Goal: Task Accomplishment & Management: Manage account settings

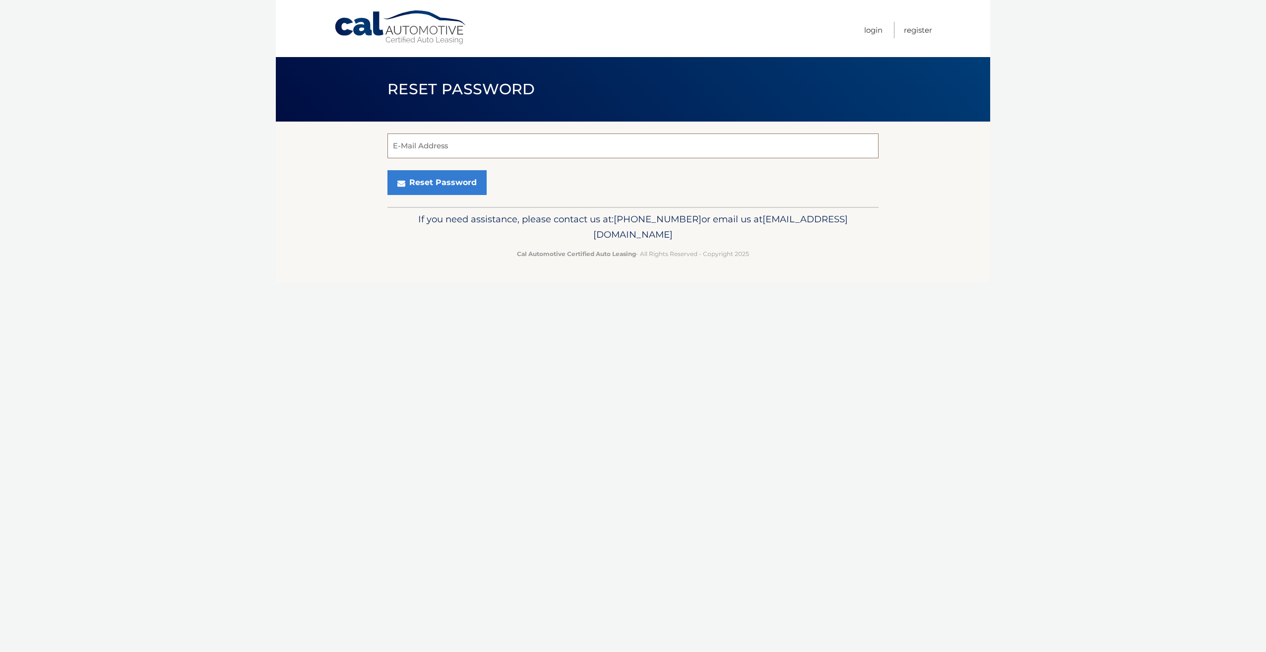
click at [490, 139] on input "E-Mail Address" at bounding box center [633, 145] width 491 height 25
type input "[EMAIL_ADDRESS][DOMAIN_NAME]"
click at [425, 186] on button "Reset Password" at bounding box center [437, 182] width 99 height 25
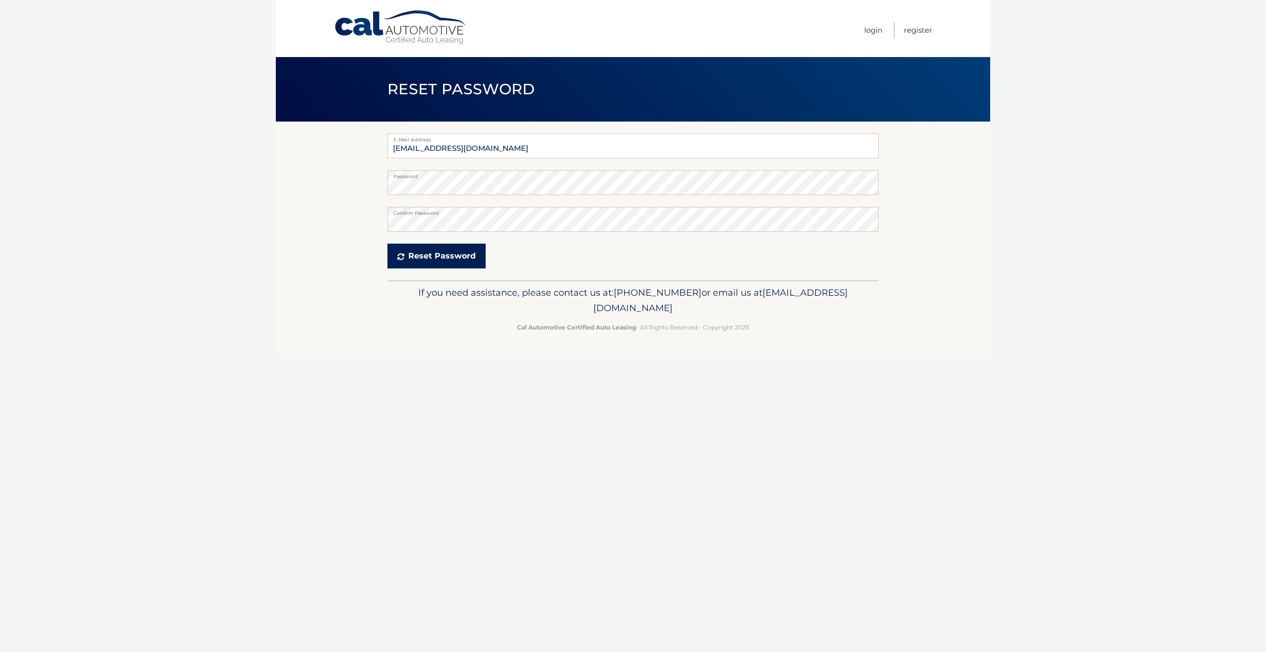
click at [447, 260] on button "Reset Password" at bounding box center [437, 256] width 98 height 25
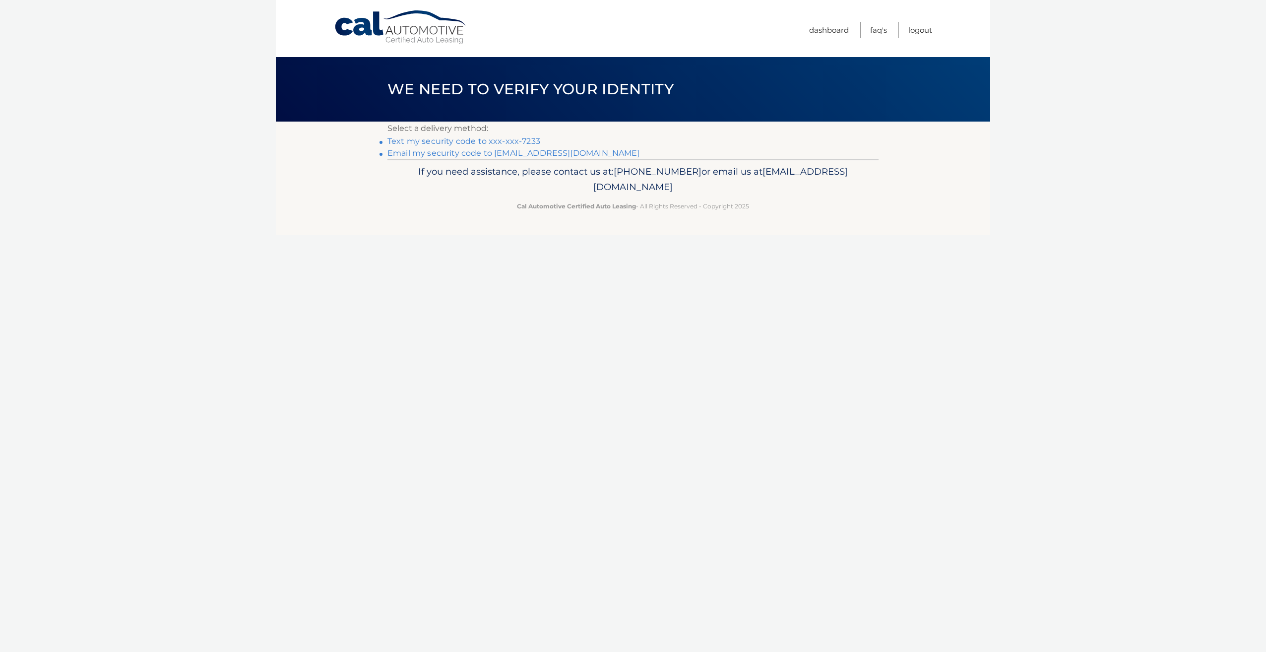
click at [478, 142] on link "Text my security code to xxx-xxx-7233" at bounding box center [464, 140] width 153 height 9
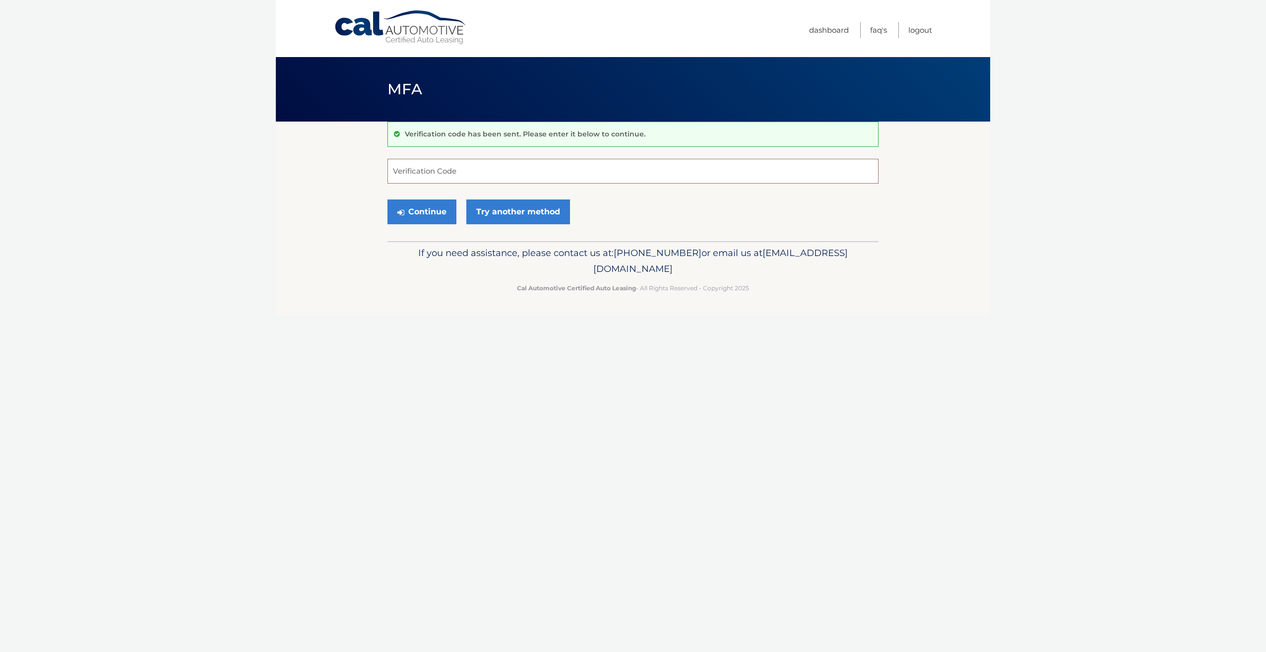
click at [474, 174] on input "Verification Code" at bounding box center [633, 171] width 491 height 25
type input "366329"
click at [421, 216] on button "Continue" at bounding box center [422, 211] width 69 height 25
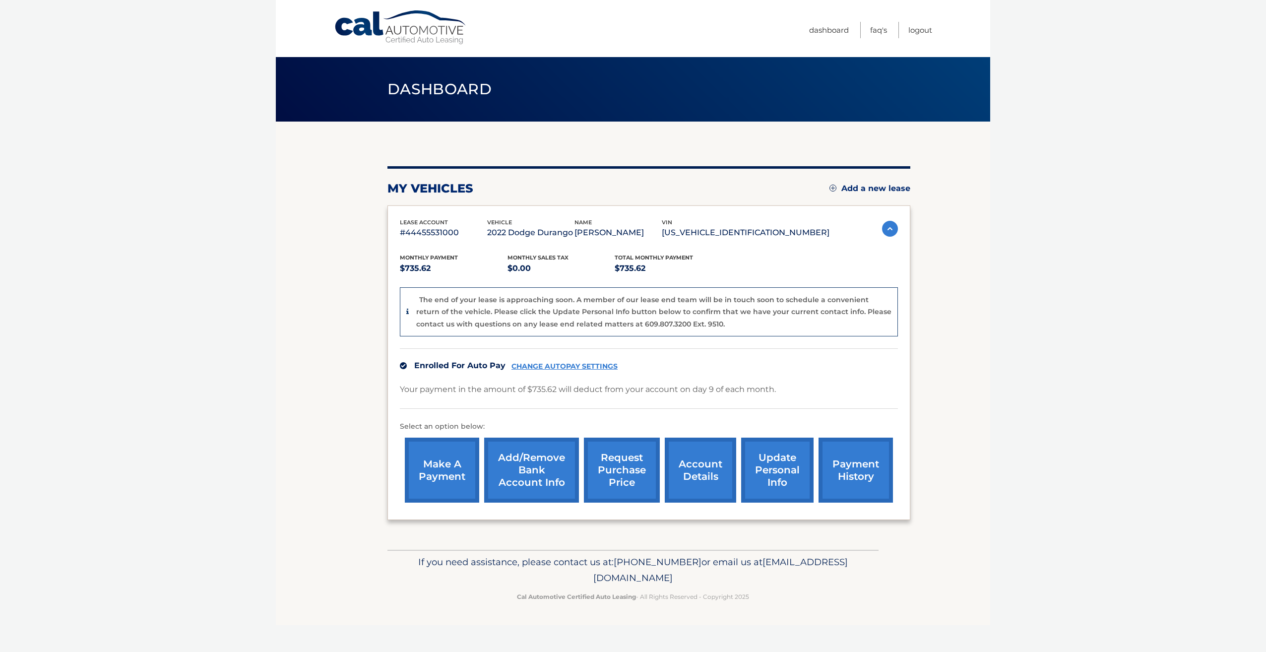
click at [712, 454] on link "account details" at bounding box center [700, 470] width 71 height 65
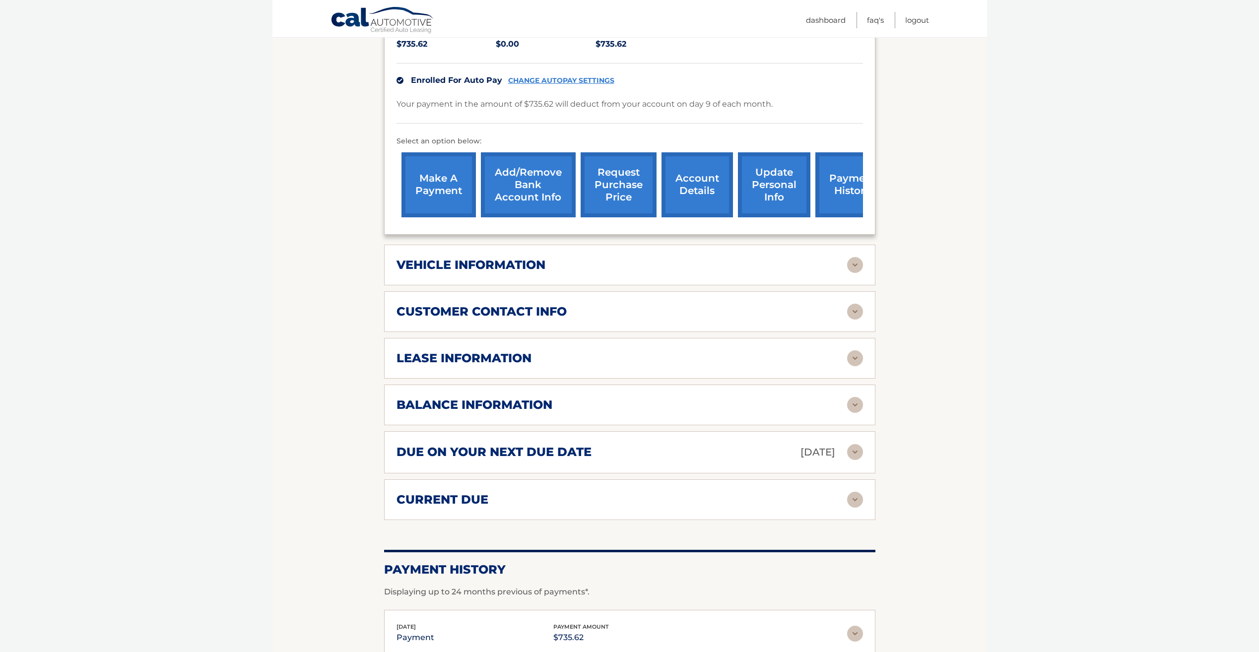
scroll to position [165, 0]
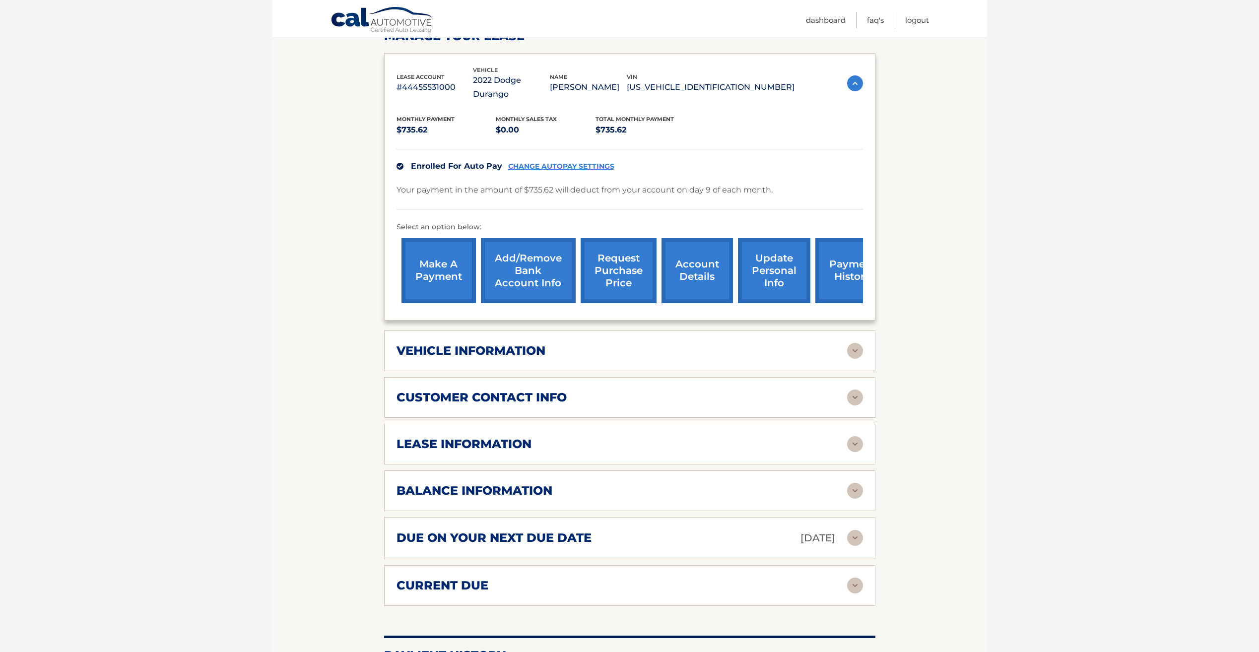
click at [855, 389] on img at bounding box center [855, 397] width 16 height 16
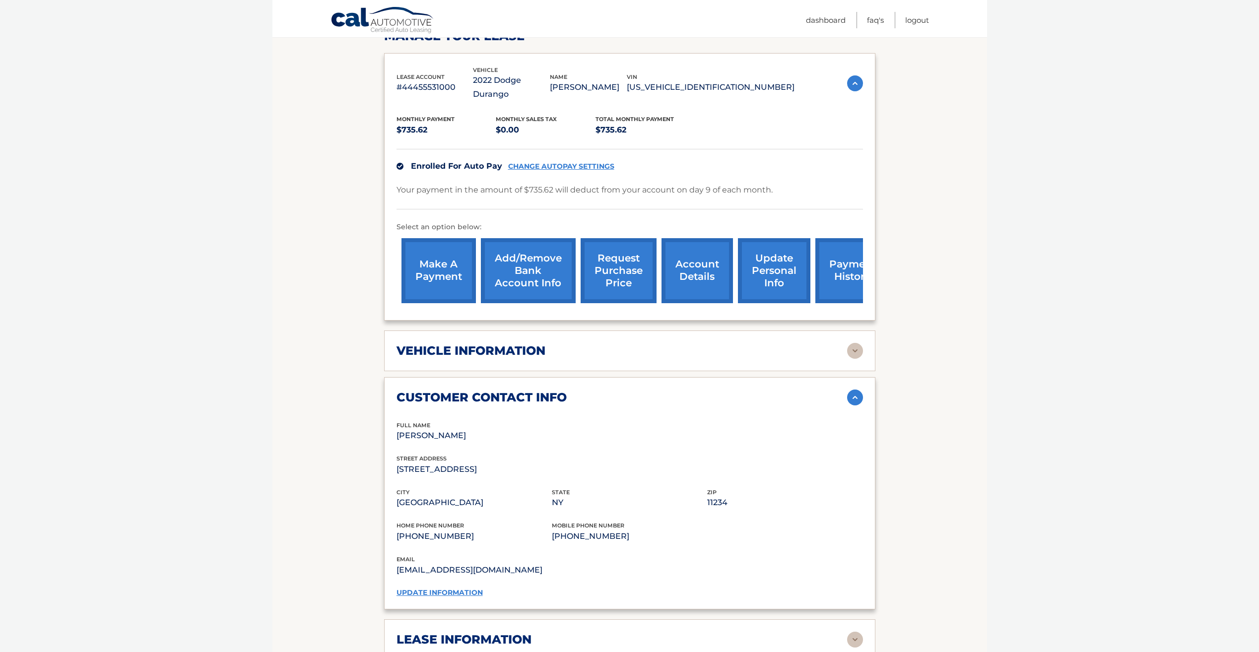
click at [855, 389] on img at bounding box center [855, 397] width 16 height 16
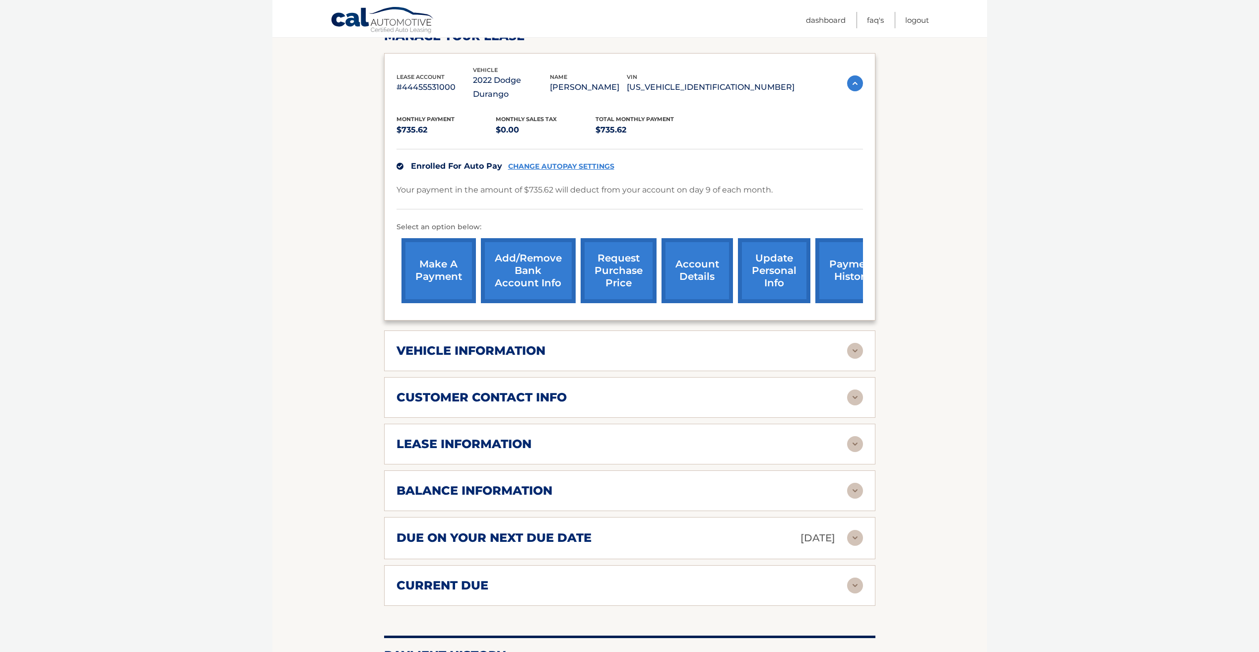
click at [851, 436] on img at bounding box center [855, 444] width 16 height 16
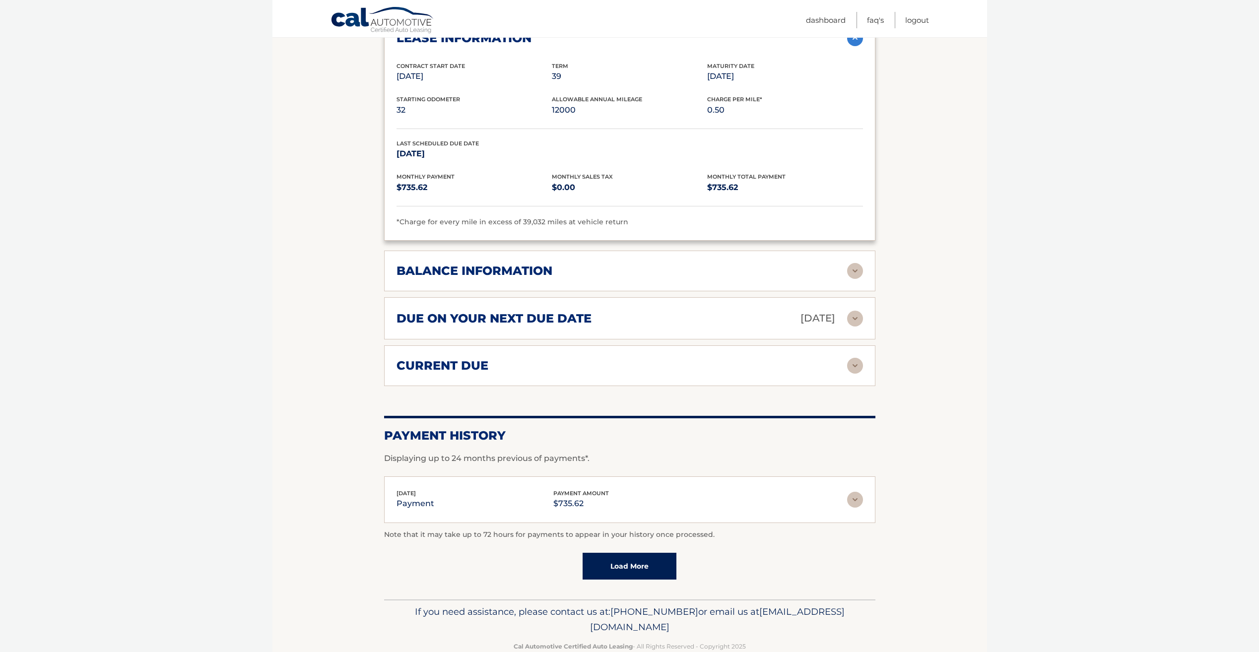
scroll to position [580, 0]
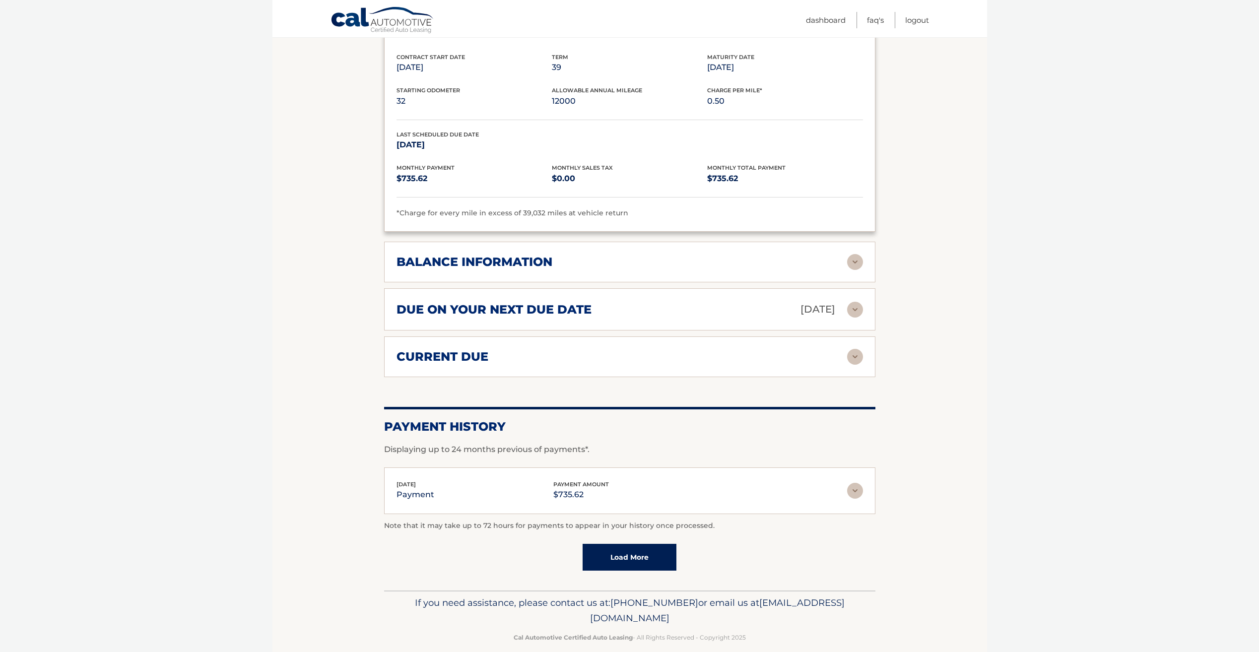
click at [851, 254] on img at bounding box center [855, 262] width 16 height 16
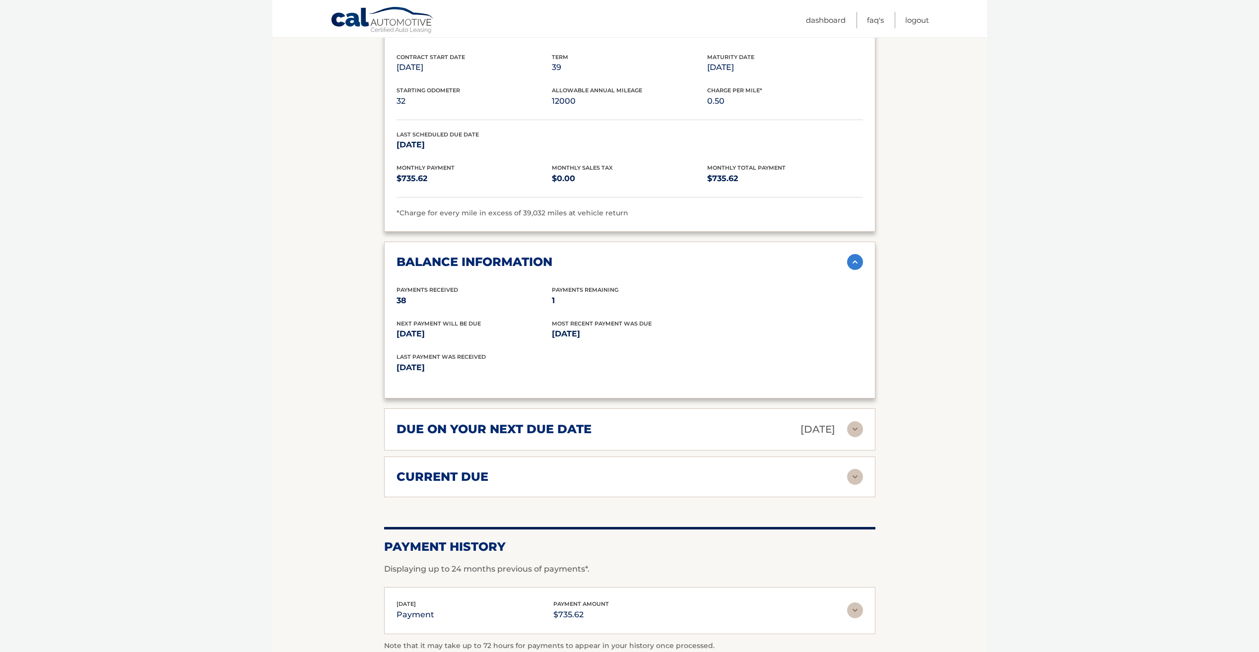
click at [852, 421] on img at bounding box center [855, 429] width 16 height 16
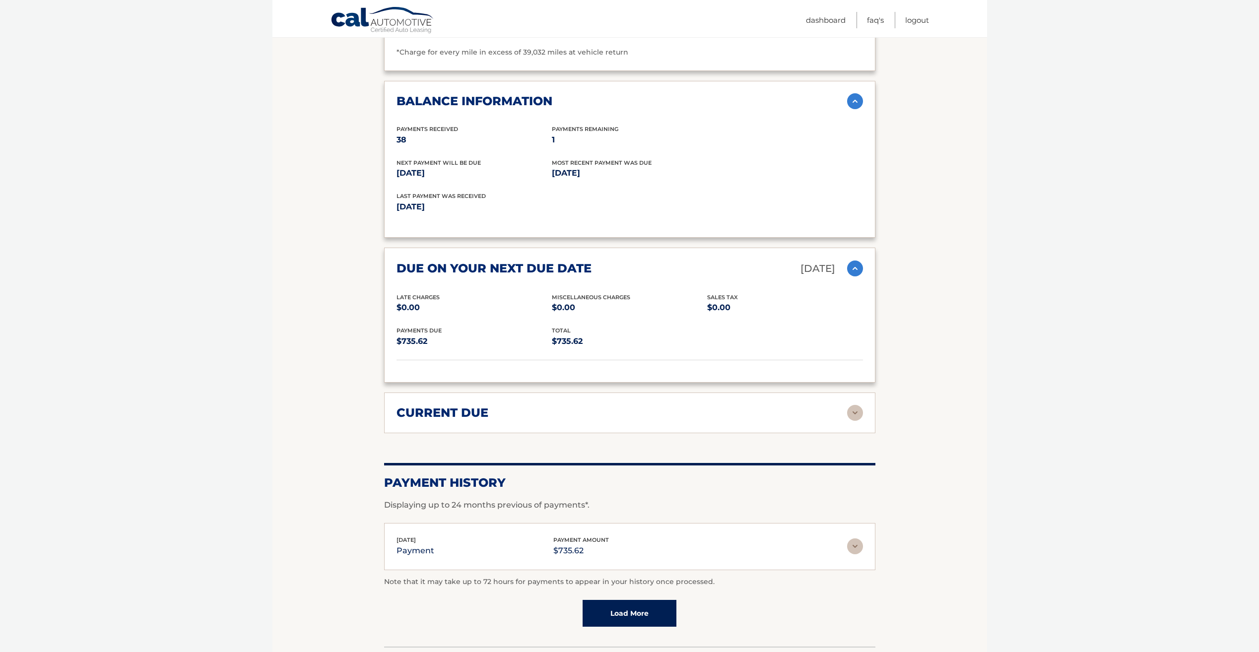
scroll to position [796, 0]
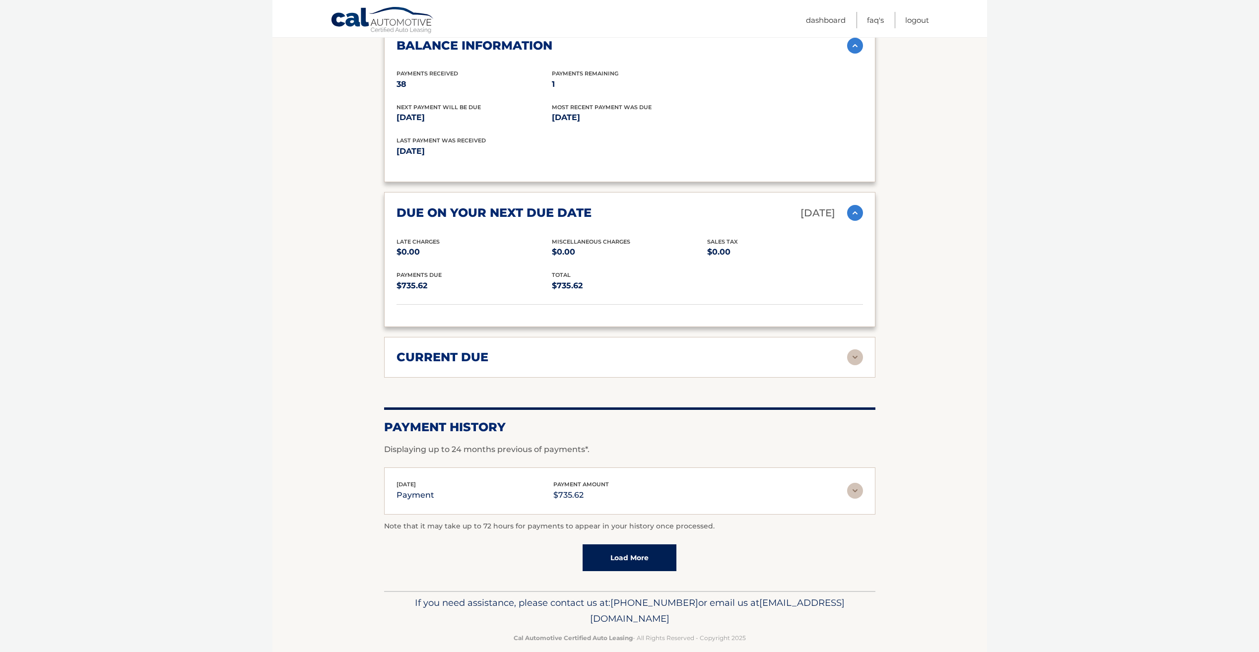
click at [855, 349] on img at bounding box center [855, 357] width 16 height 16
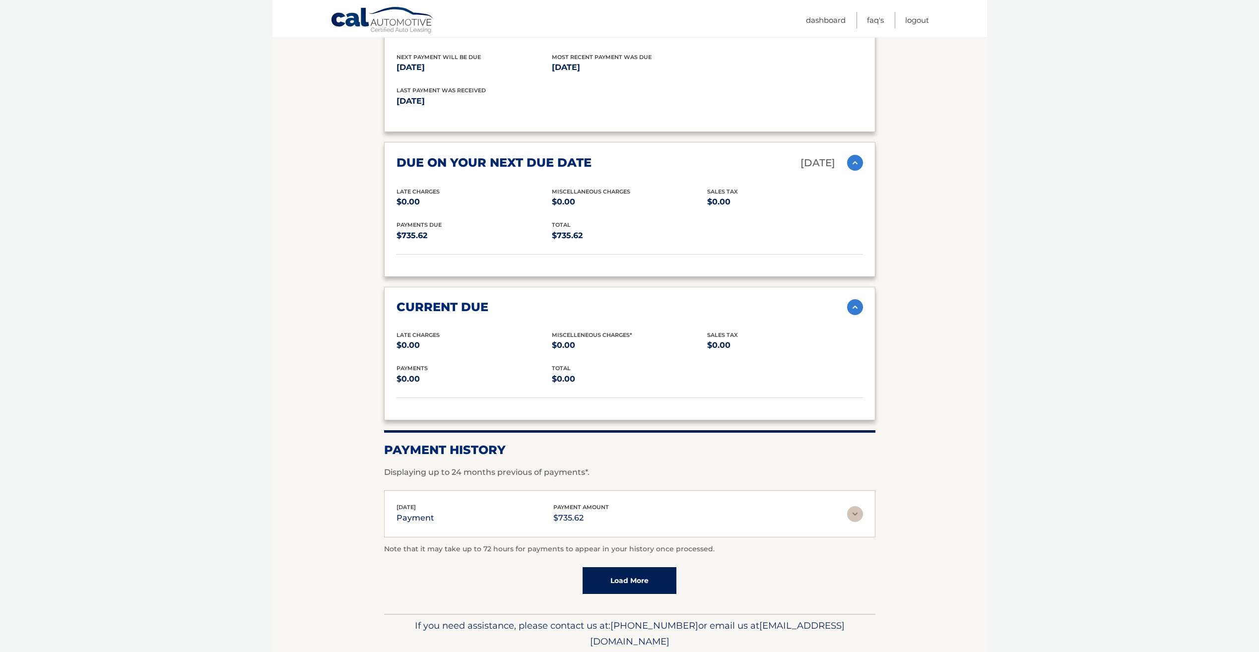
scroll to position [869, 0]
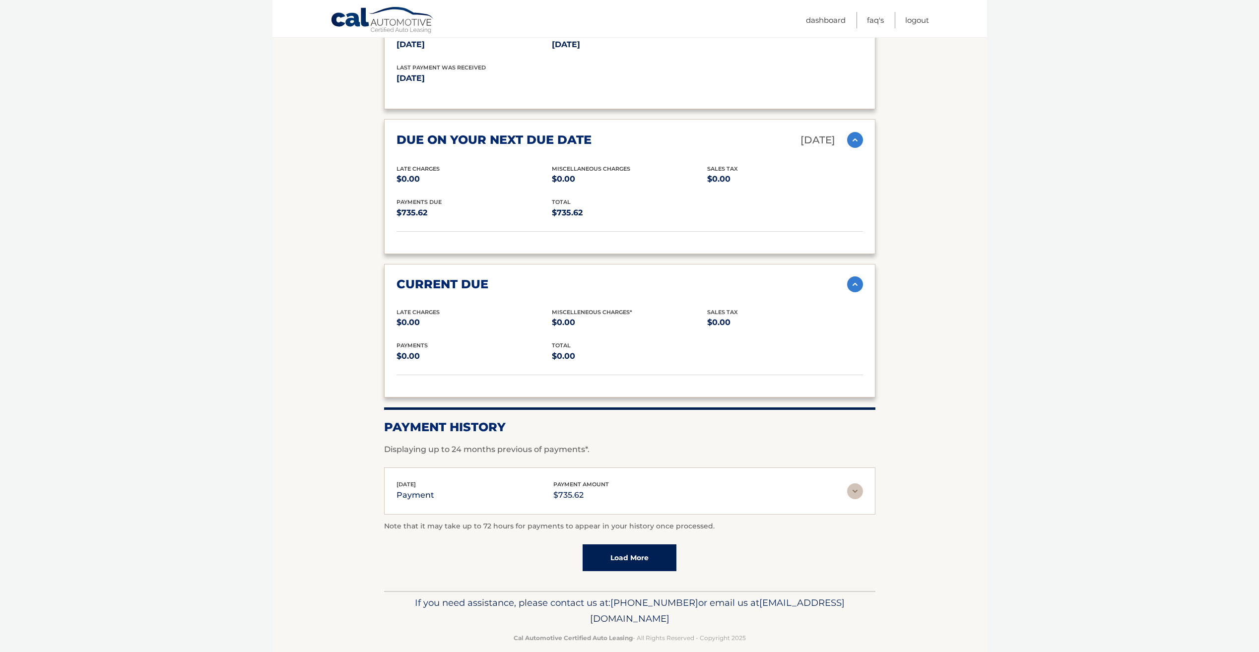
click at [848, 483] on img at bounding box center [855, 491] width 16 height 16
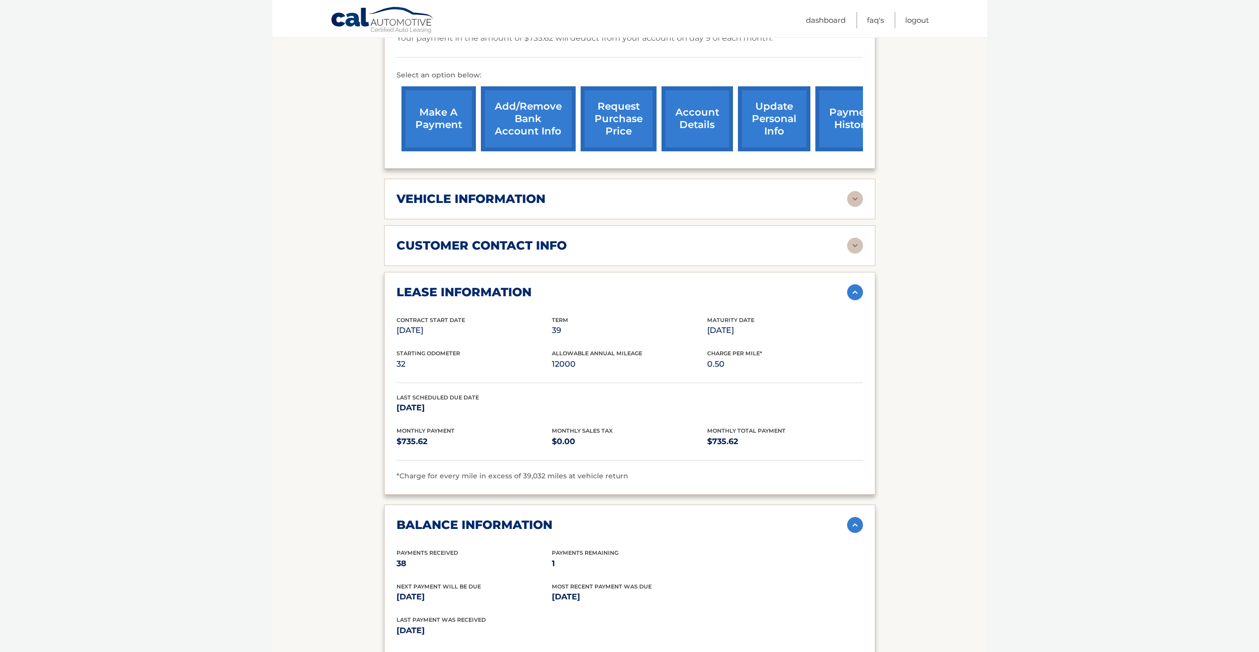
scroll to position [269, 0]
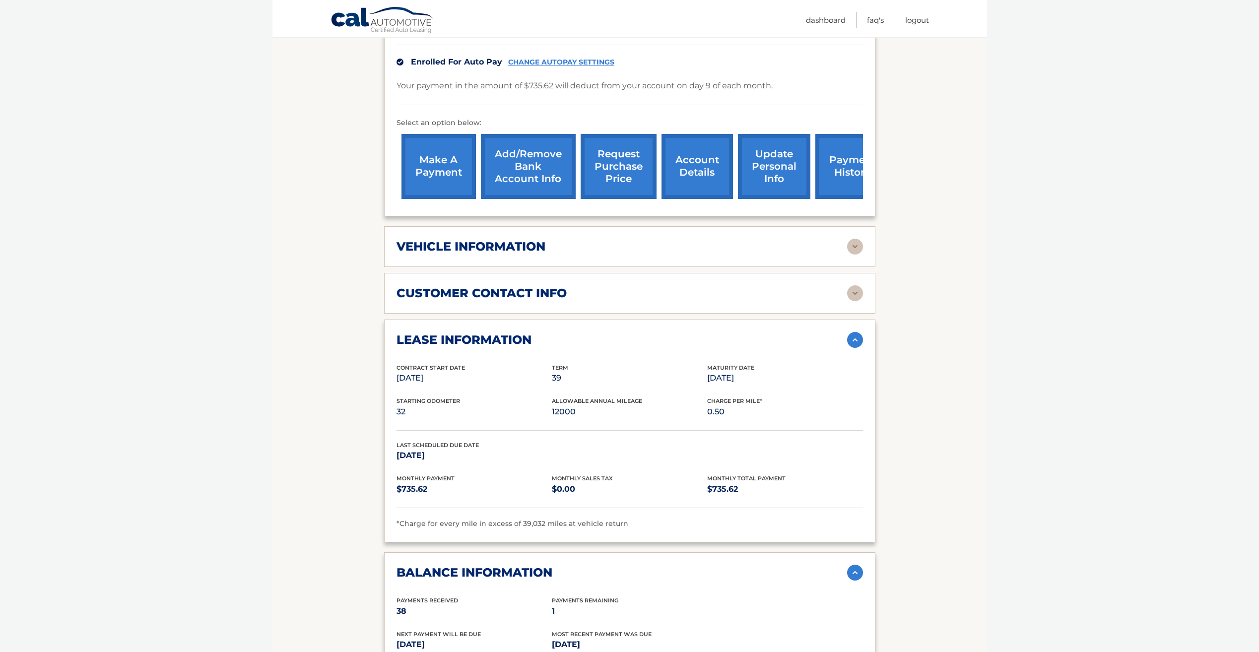
click at [867, 156] on div "lease account #44455531000 vehicle 2022 Dodge Durango name MICHAEL BILLOTTO vin…" at bounding box center [629, 82] width 491 height 267
click at [906, 161] on section "Account Details | #44455531000 Back to Dashboard Manage Your Lease lease accoun…" at bounding box center [629, 552] width 714 height 1400
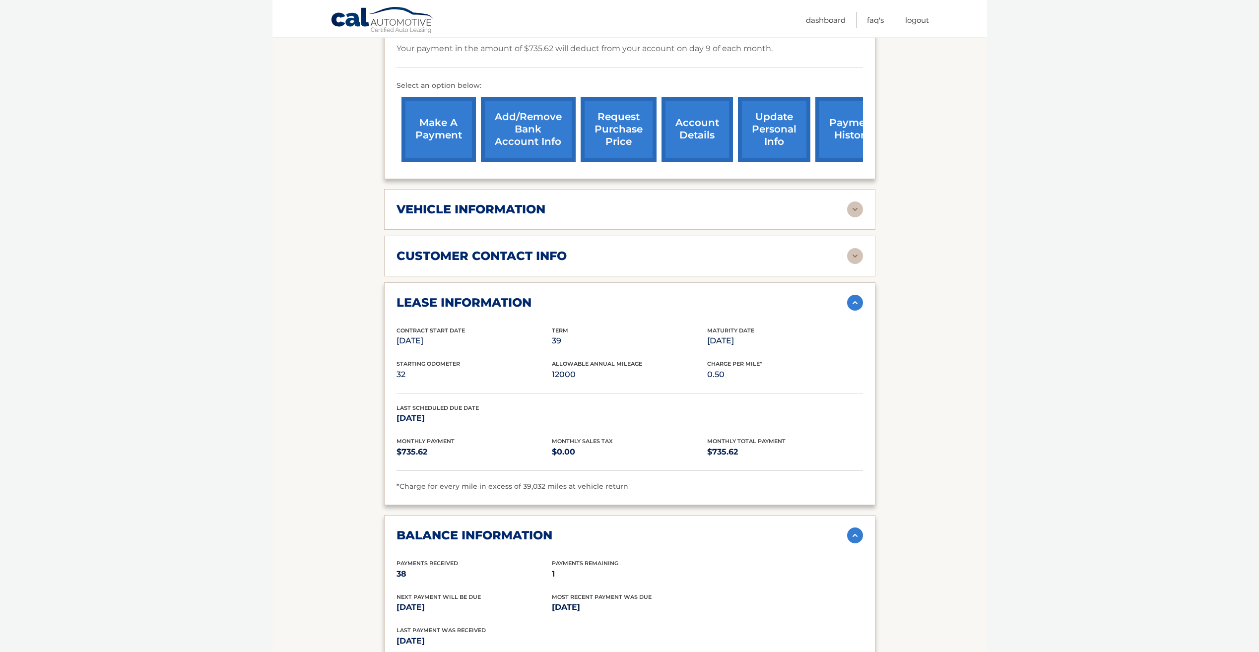
scroll to position [331, 0]
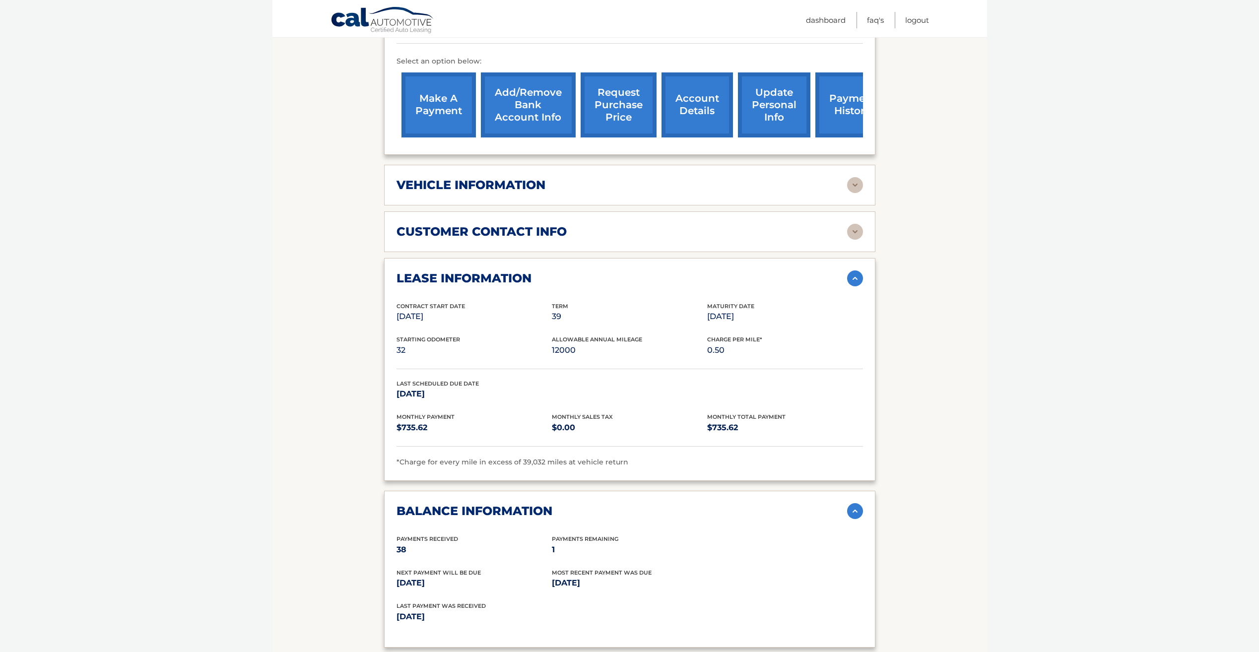
click at [859, 177] on img at bounding box center [855, 185] width 16 height 16
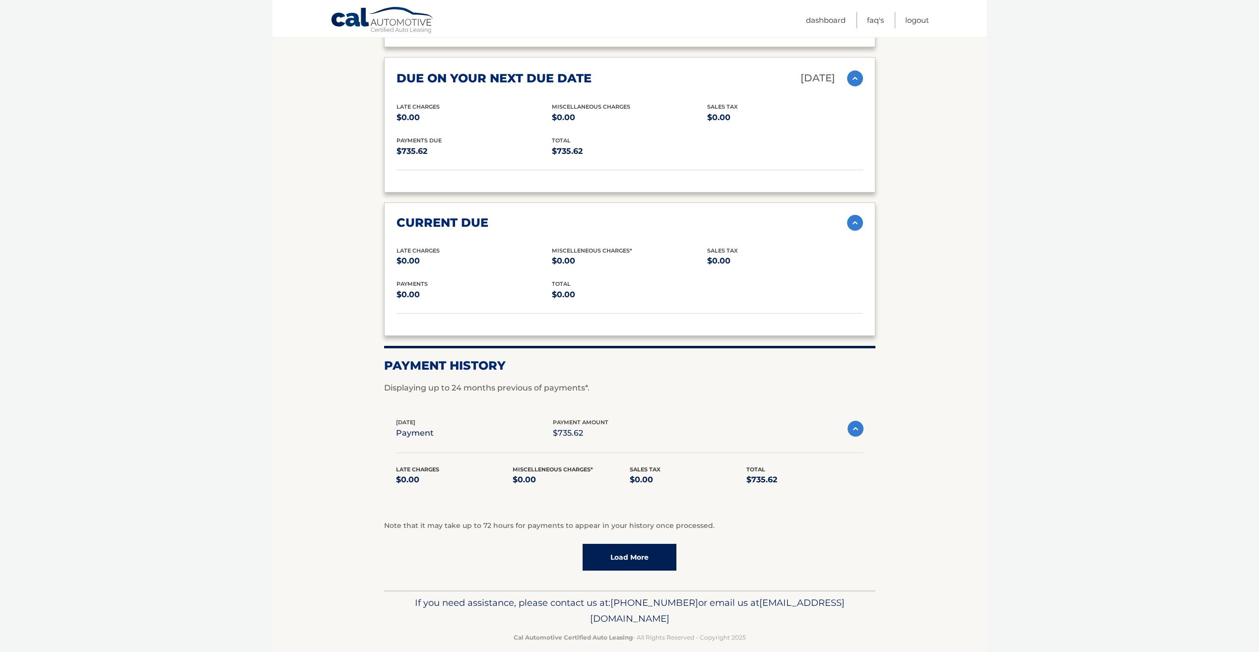
scroll to position [0, 0]
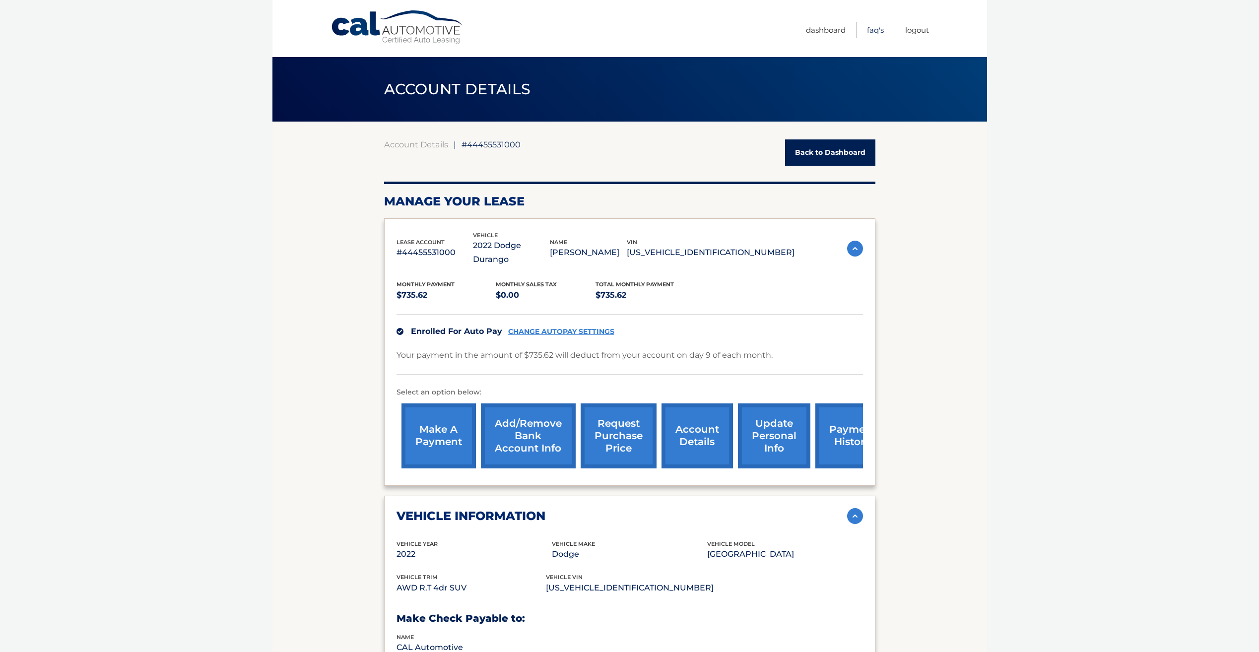
click at [870, 30] on link "FAQ's" at bounding box center [875, 30] width 17 height 16
